Goal: Find specific page/section: Find specific page/section

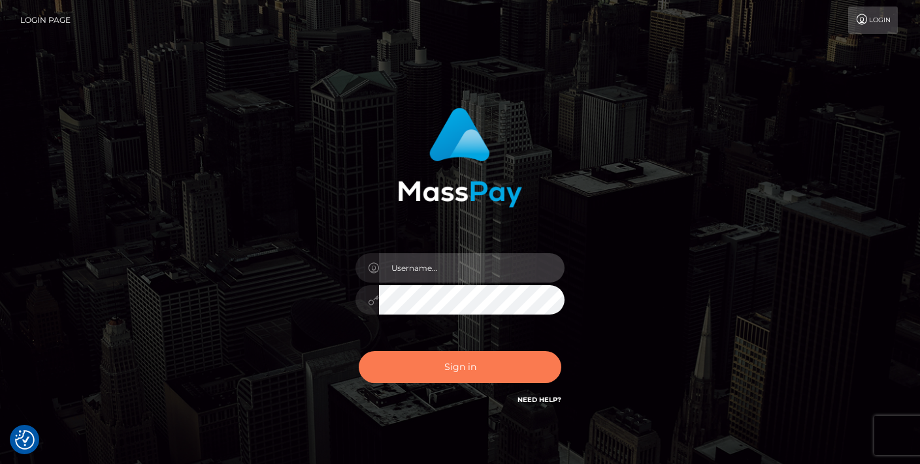
type input "vlad"
click at [468, 370] on button "Sign in" at bounding box center [460, 367] width 202 height 32
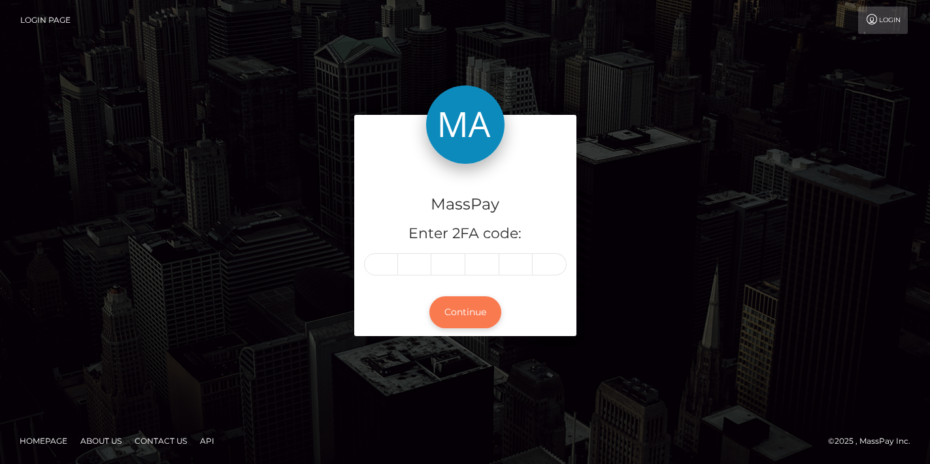
click at [462, 306] on button "Continue" at bounding box center [465, 313] width 72 height 32
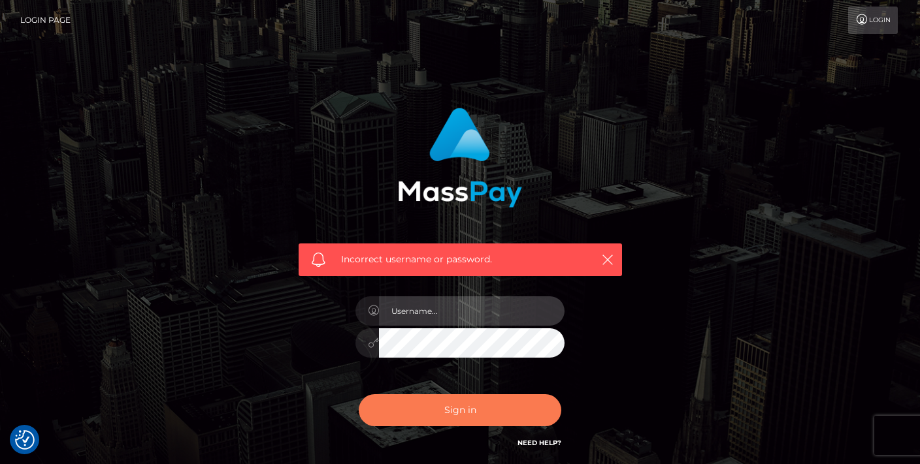
type input "vlad"
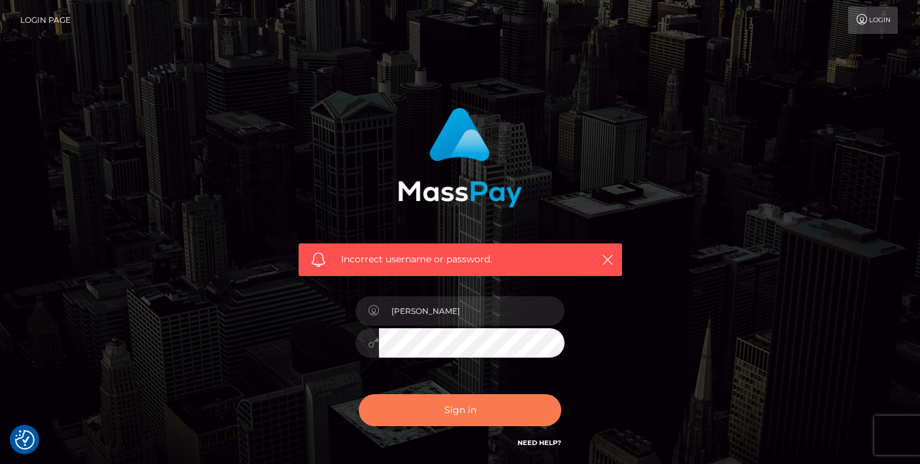
click at [445, 418] on button "Sign in" at bounding box center [460, 411] width 202 height 32
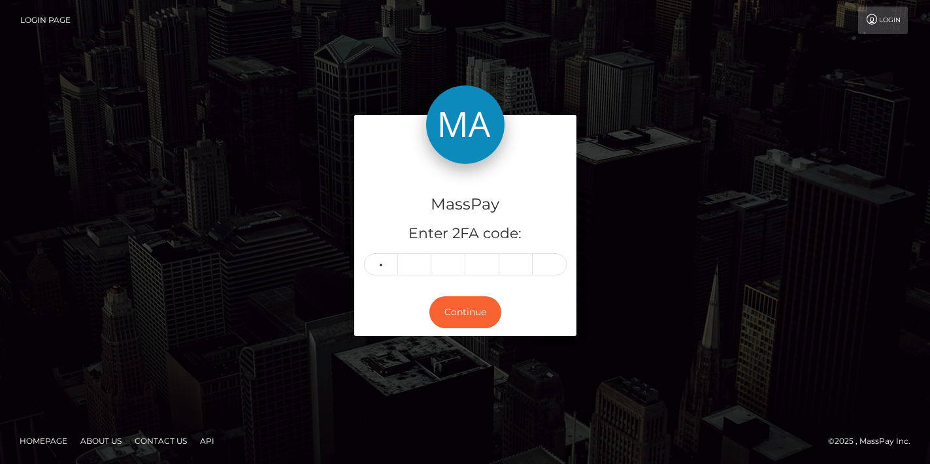
type input "2"
type input "4"
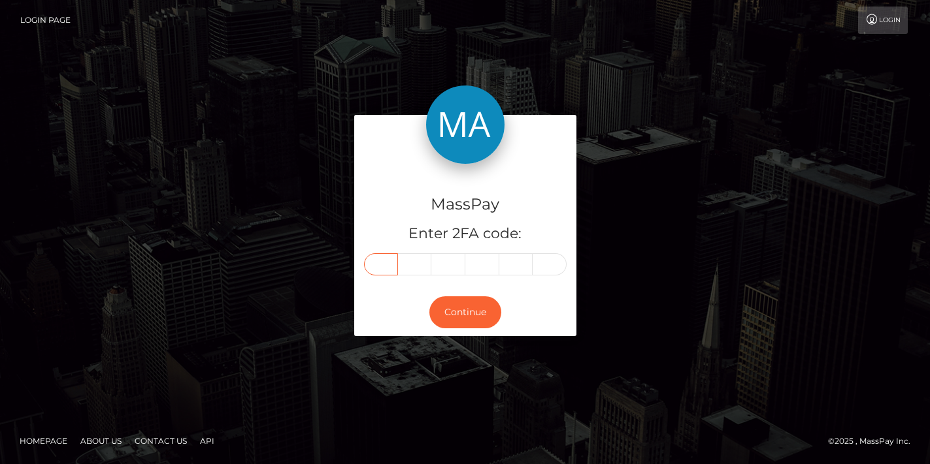
type input "2"
type input "0"
type input "2"
type input "4"
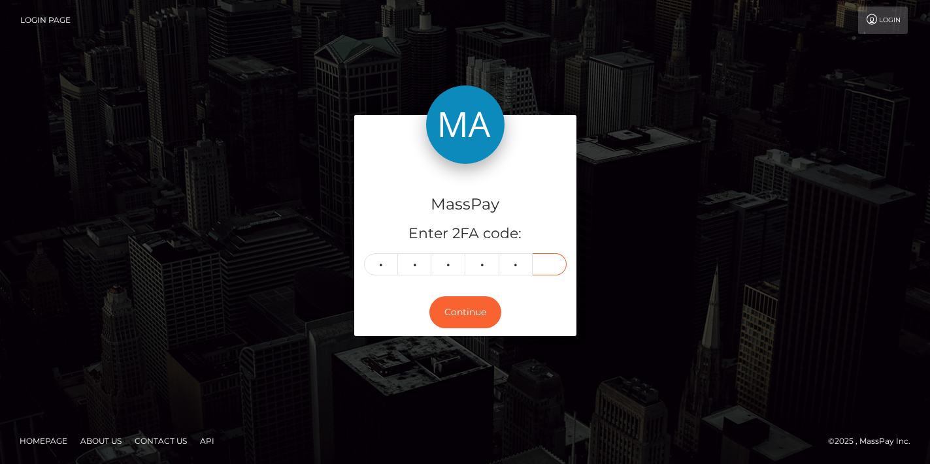
type input "4"
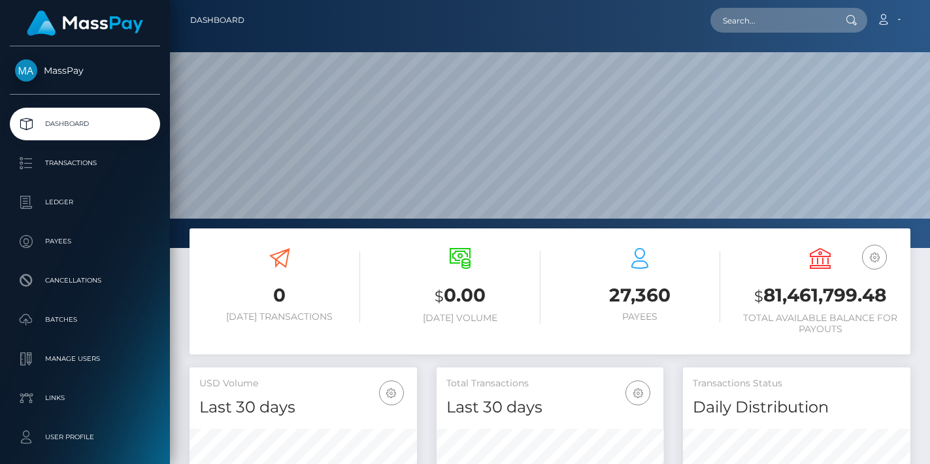
scroll to position [232, 227]
click at [766, 12] on input "text" at bounding box center [771, 20] width 123 height 25
paste input "poact_VJ4kljR6NFPM"
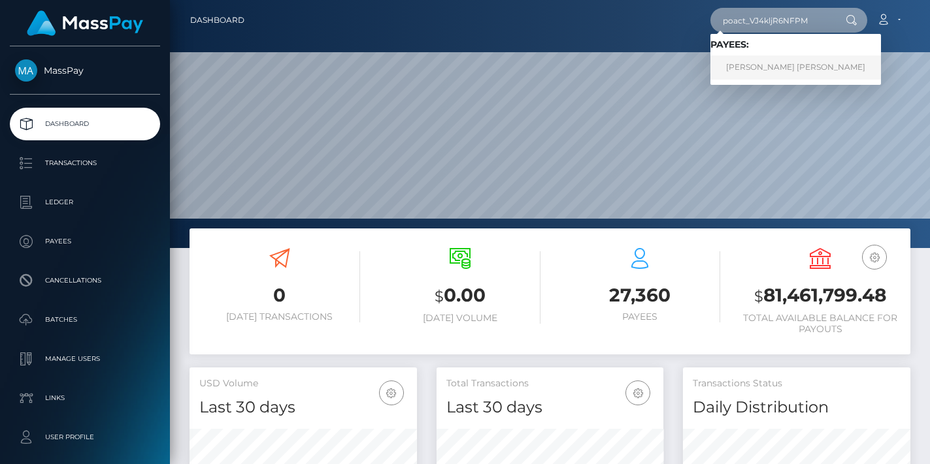
type input "poact_VJ4kljR6NFPM"
click at [778, 69] on link "[PERSON_NAME] [PERSON_NAME]" at bounding box center [795, 68] width 170 height 24
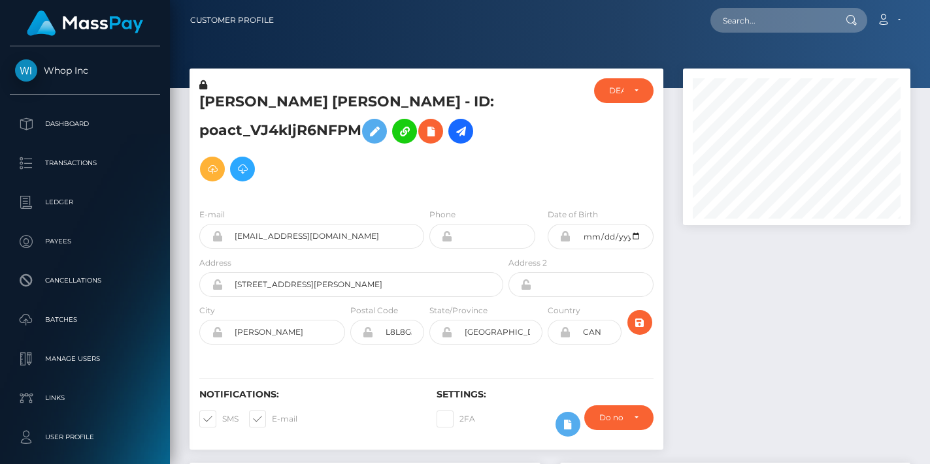
scroll to position [157, 227]
click at [362, 169] on h5 "HASSAN AYOMIDE ADEDEJI - ID: poact_VJ4kljR6NFPM" at bounding box center [347, 140] width 297 height 96
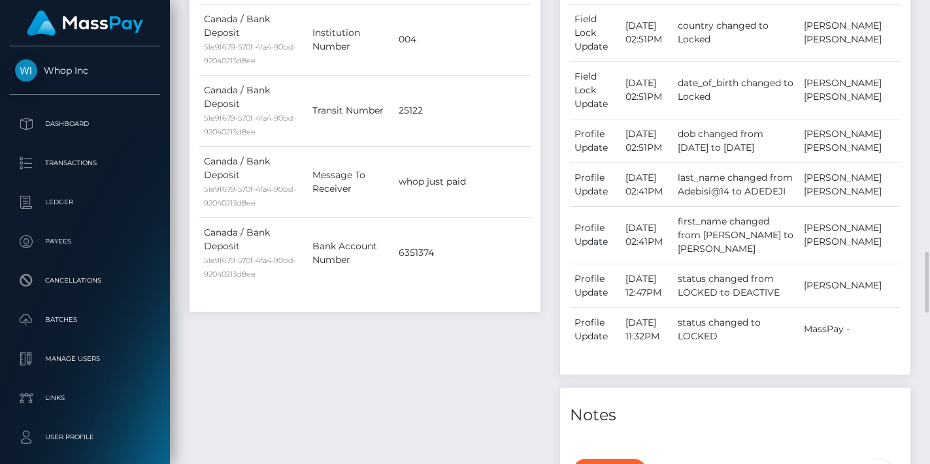
scroll to position [761, 0]
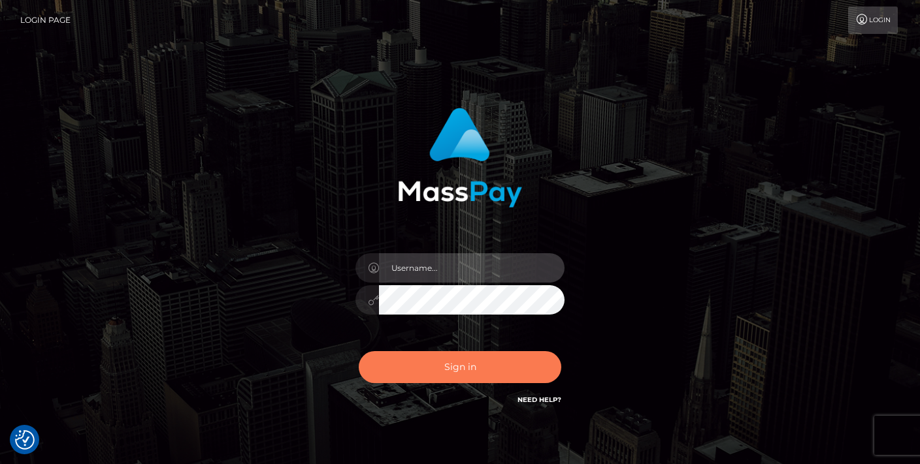
type input "[PERSON_NAME]"
click at [431, 361] on button "Sign in" at bounding box center [460, 367] width 202 height 32
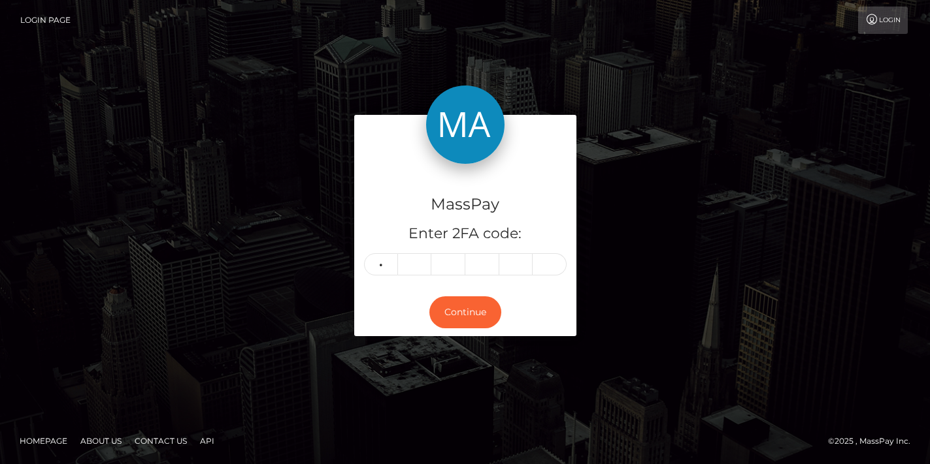
type input "0"
type input "6"
type input "9"
type input "4"
type input "1"
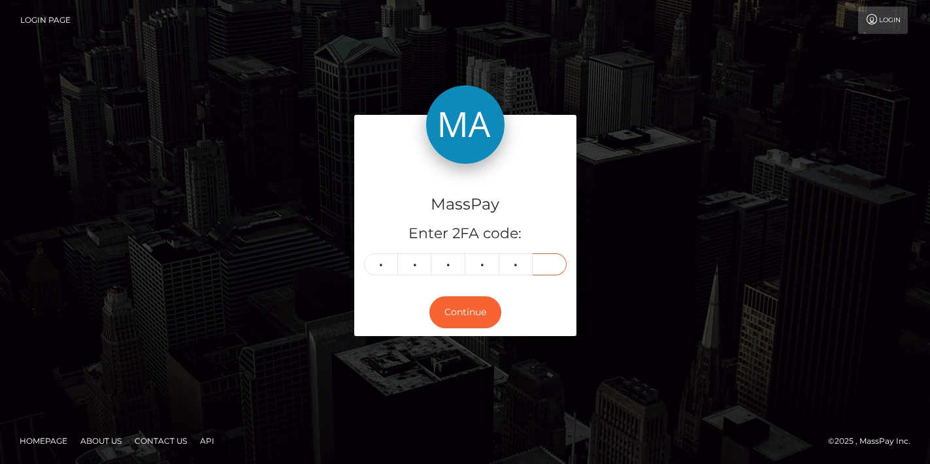
type input "2"
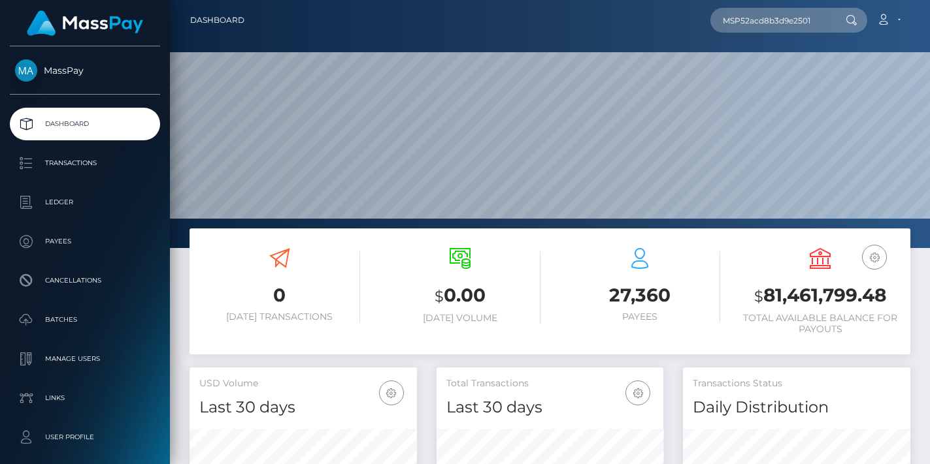
scroll to position [232, 227]
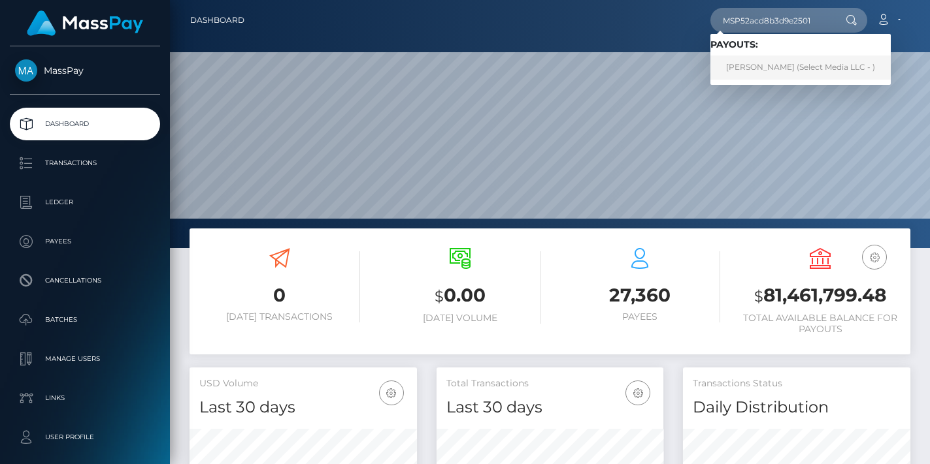
type input "MSP52acd8b3d9e2501"
click at [801, 69] on link "Yurani Jacome Cruz (Select Media LLC - )" at bounding box center [800, 68] width 180 height 24
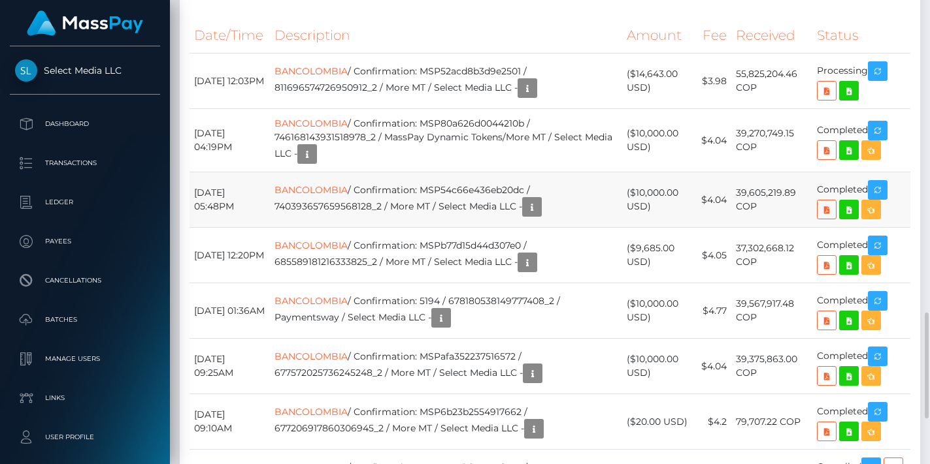
scroll to position [1218, 0]
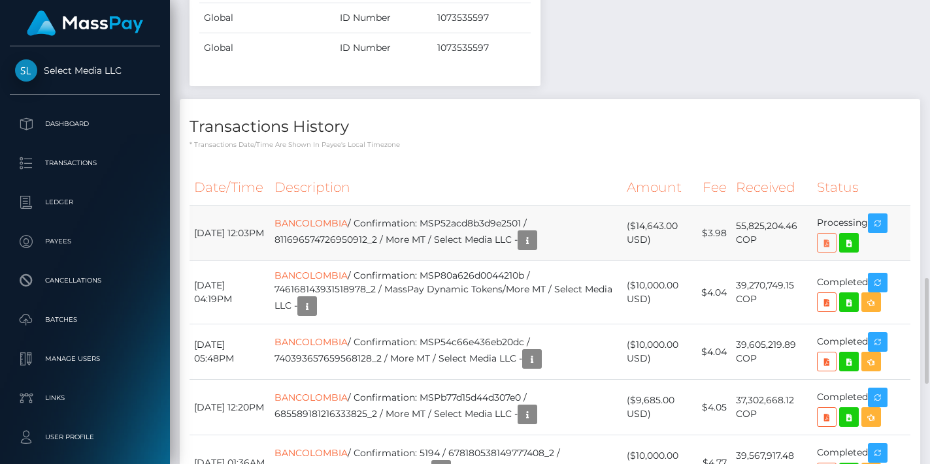
click at [828, 242] on icon at bounding box center [826, 243] width 16 height 16
